Goal: Information Seeking & Learning: Compare options

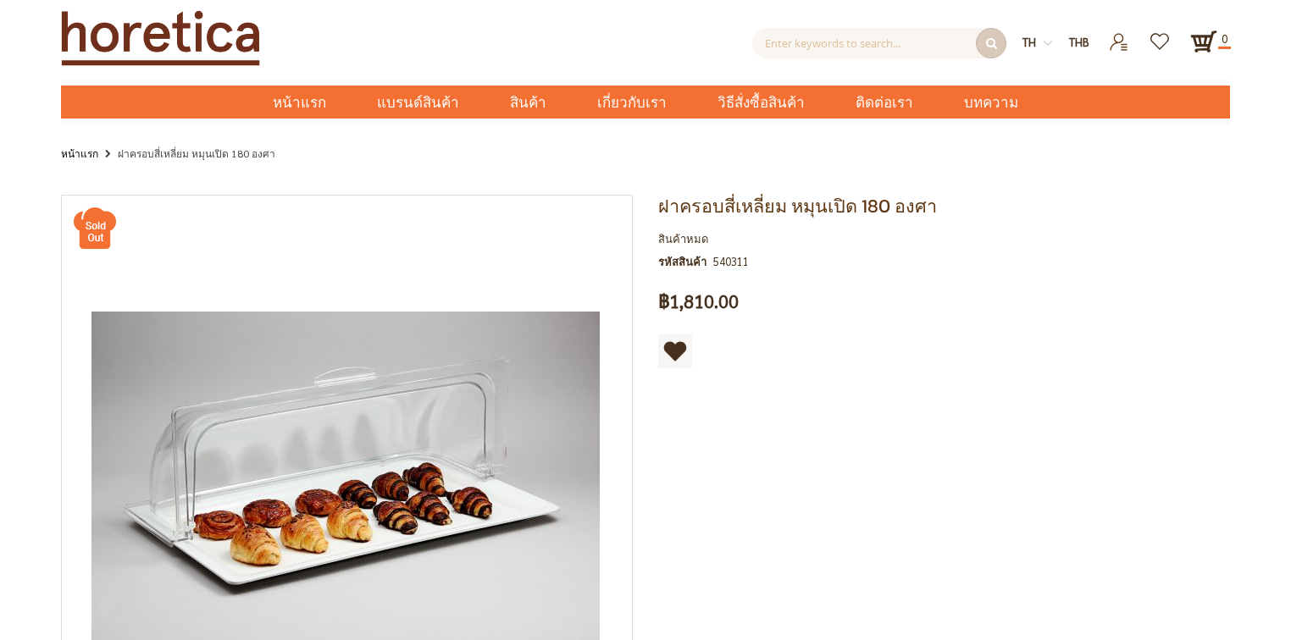
click at [811, 549] on div "ฝาครอบสี่เหลี่ยม หมุนเปิด 180 องศา สินค้าหมด รหัสสินค้า 540311 เป็นคนแรกที่รีวิ…" at bounding box center [645, 634] width 1169 height 879
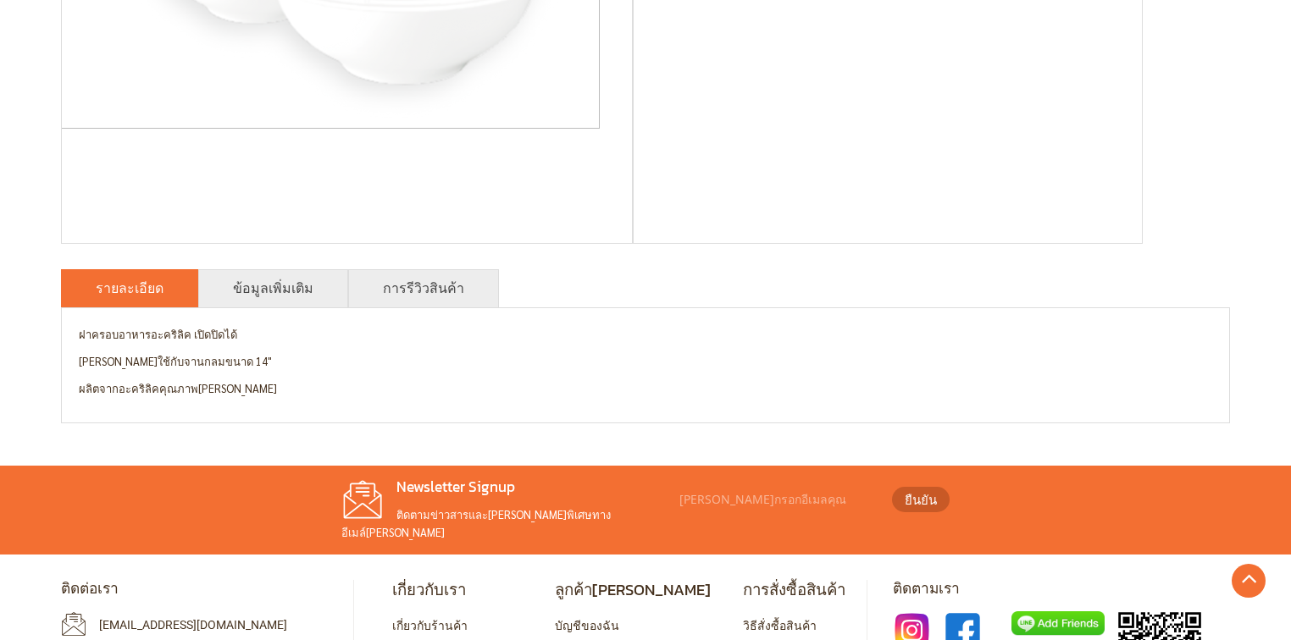
scroll to position [643, 0]
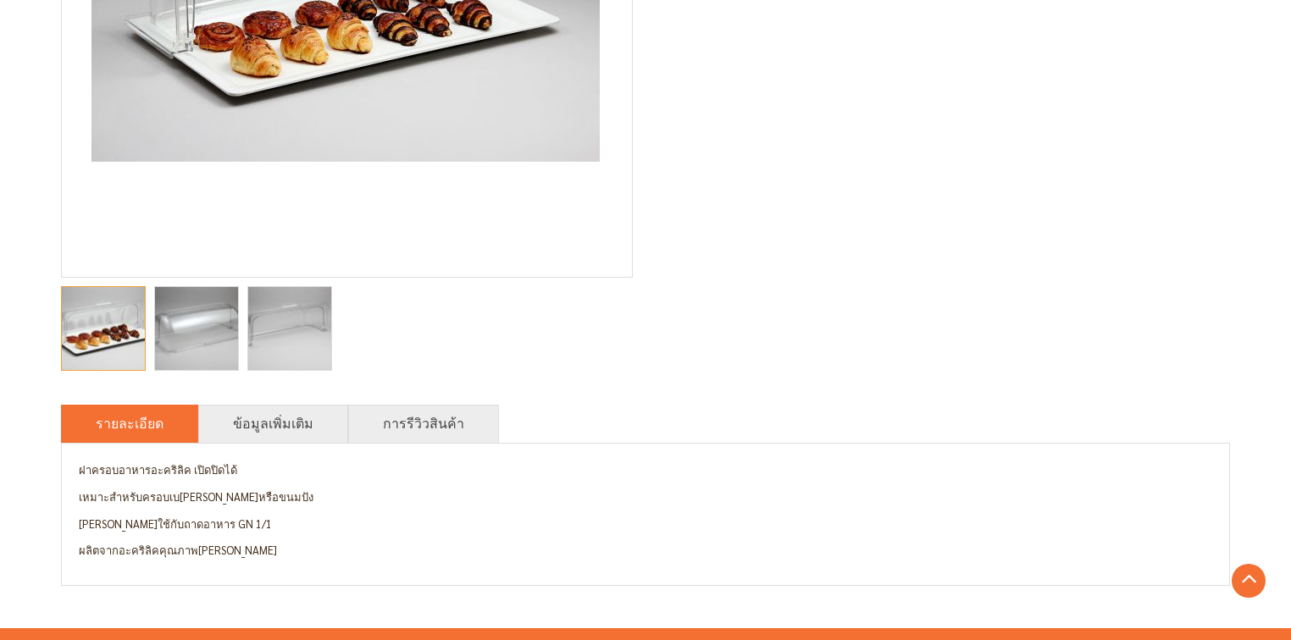
scroll to position [610, 0]
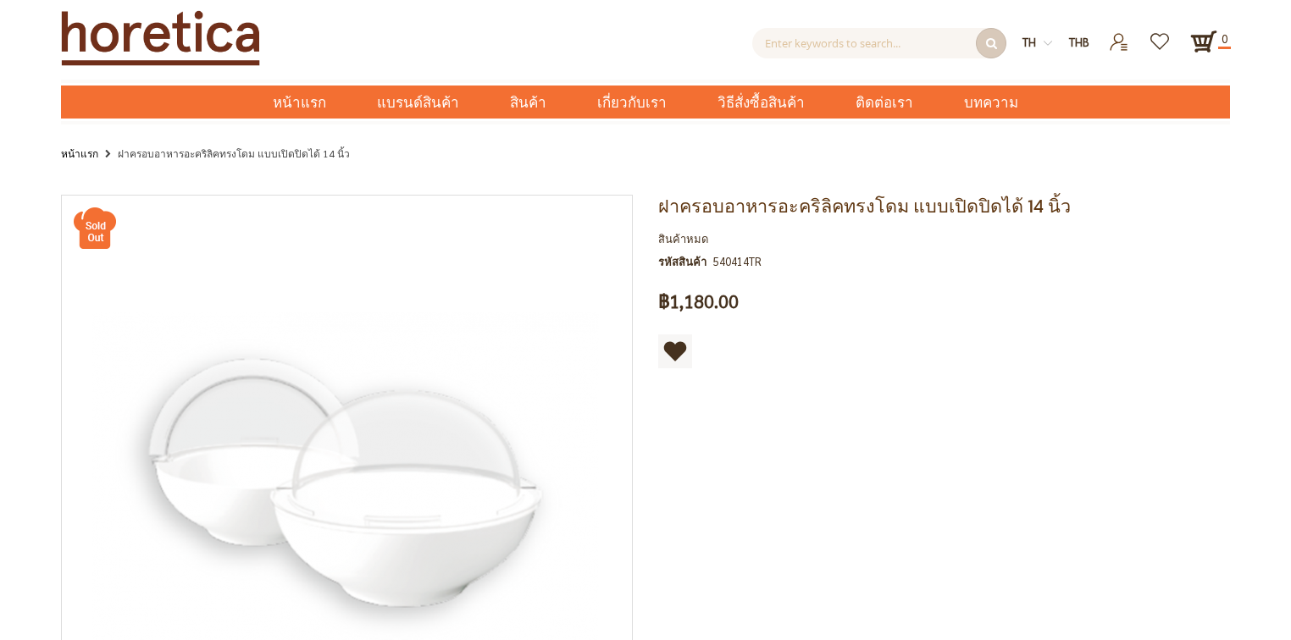
click at [943, 378] on div "ฝาครอบอาหารอะคริลิคทรงโดม แบบเปิดปิดได้ 14 นิ้ว สินค้าหมด รหัสสินค้า 540414TR เ…" at bounding box center [937, 290] width 584 height 191
